Goal: Check status: Check status

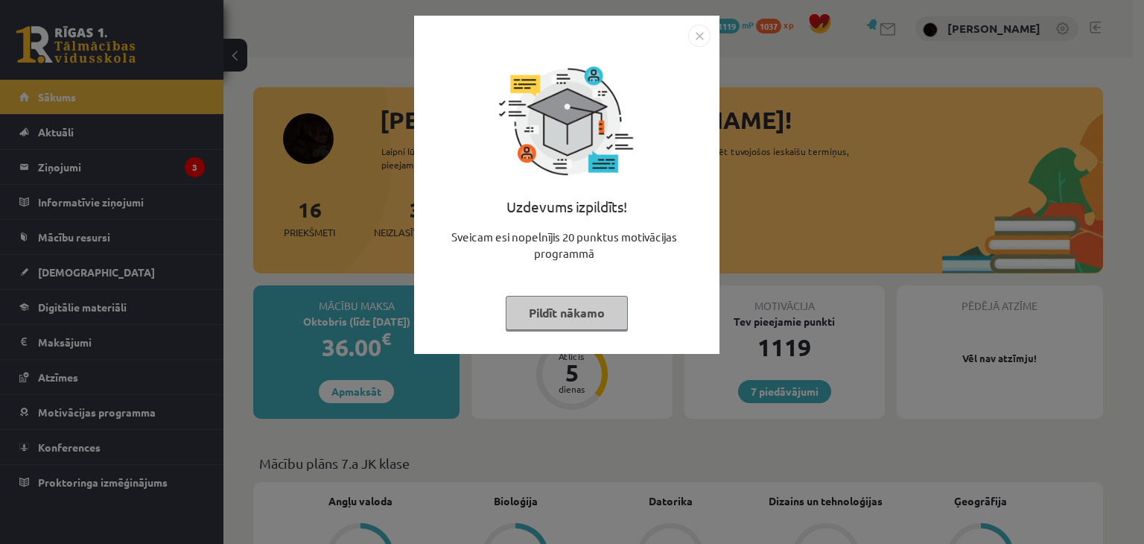
click at [500, 362] on div "Uzdevums izpildīts! Sveicam esi nopelnījis 20 punktus motivācijas programmā Pil…" at bounding box center [572, 272] width 1144 height 544
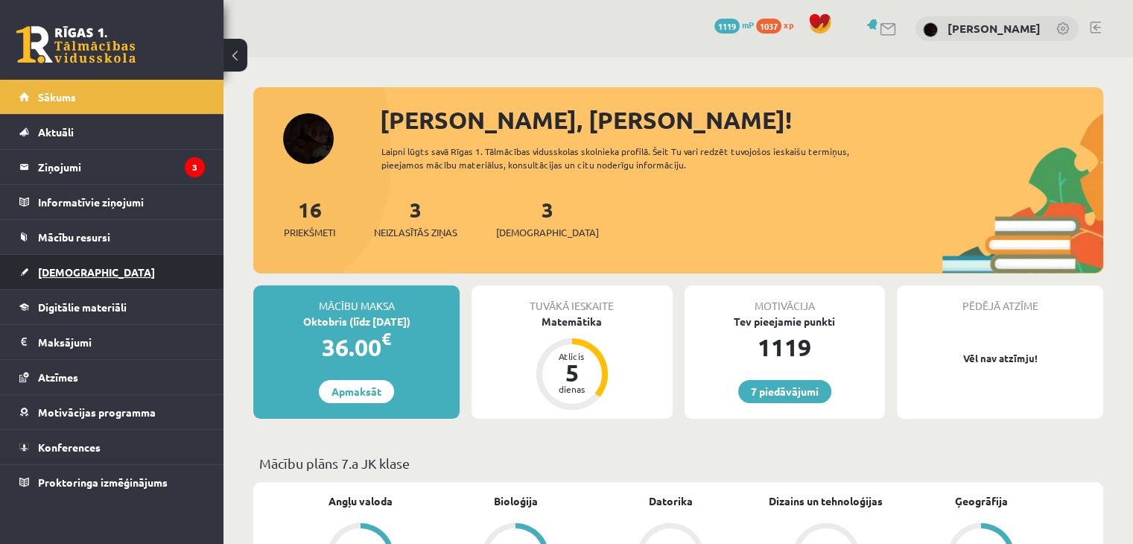
click at [119, 277] on link "[DEMOGRAPHIC_DATA]" at bounding box center [111, 272] width 185 height 34
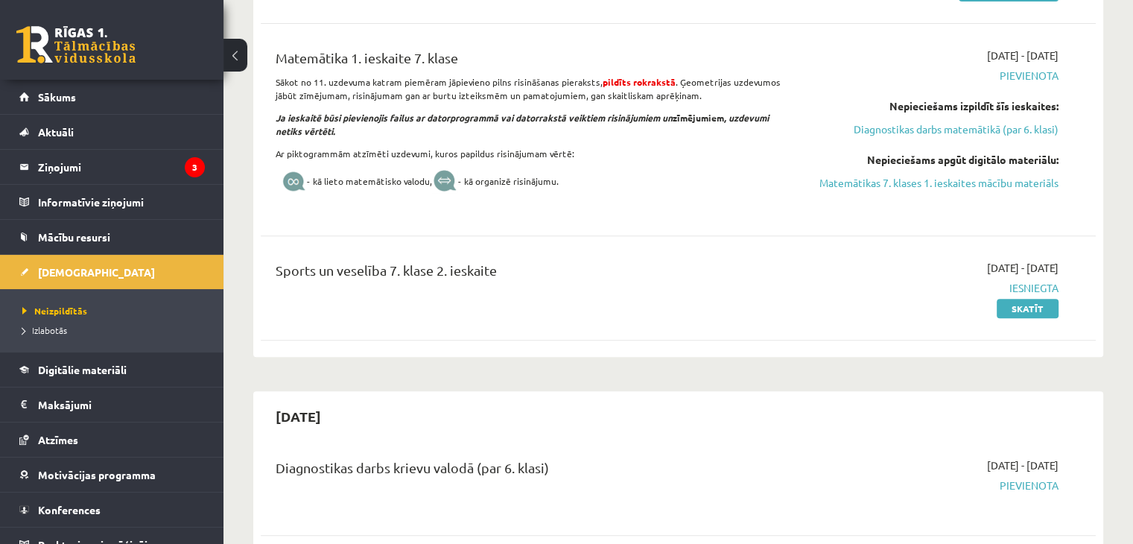
scroll to position [596, 0]
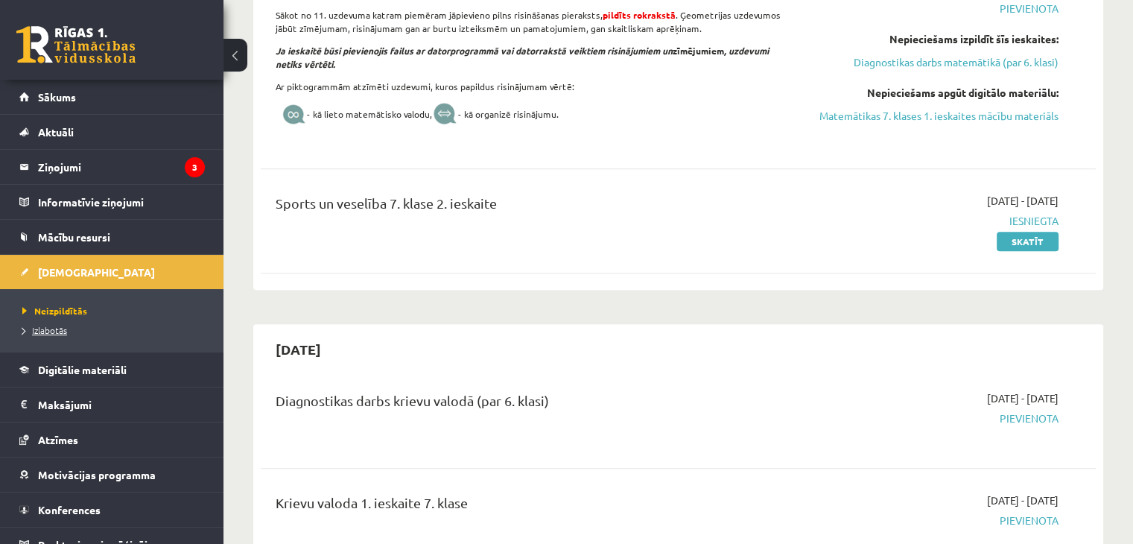
click at [34, 328] on span "Izlabotās" at bounding box center [44, 330] width 45 height 12
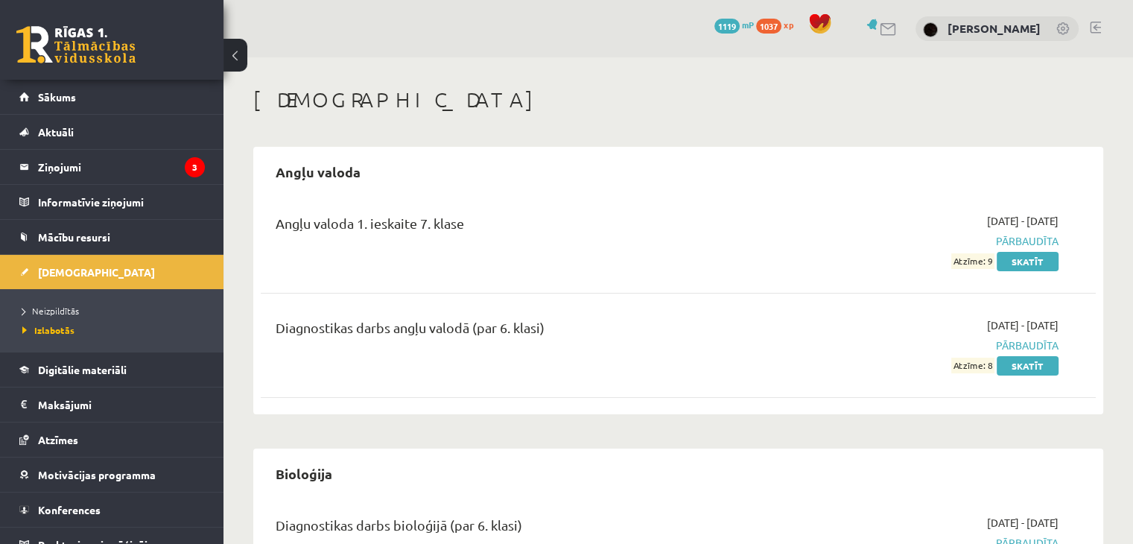
click at [747, 10] on div "7 Dāvanas 1119 mP 1037 xp [PERSON_NAME]" at bounding box center [677, 28] width 909 height 57
click at [740, 22] on span "1119" at bounding box center [726, 26] width 25 height 15
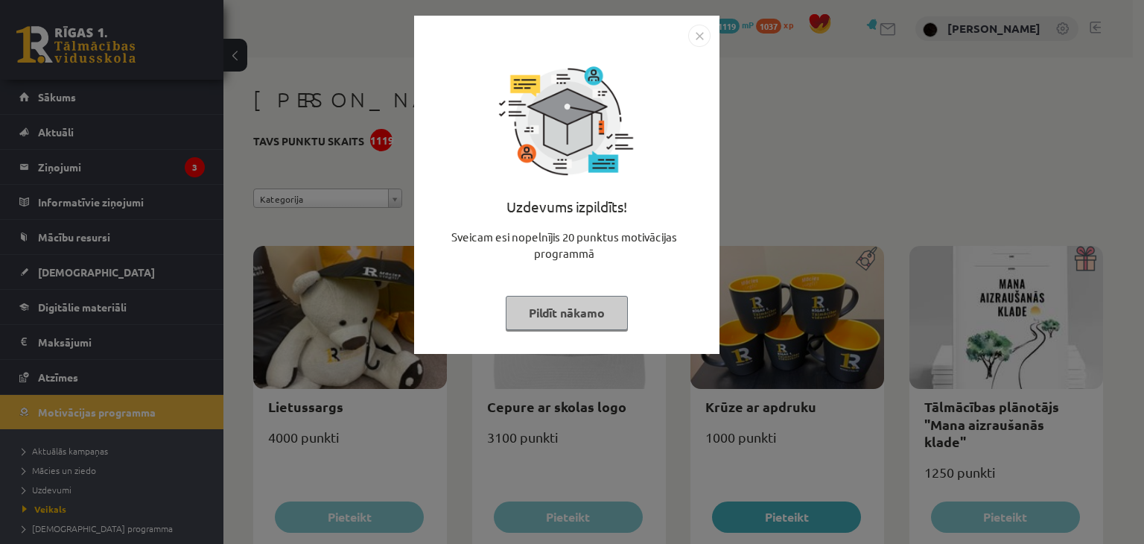
click at [746, 19] on div "Uzdevums izpildīts! Sveicam esi nopelnījis 20 punktus motivācijas programmā Pil…" at bounding box center [572, 272] width 1144 height 544
click at [700, 39] on img "Close" at bounding box center [699, 36] width 22 height 22
